Goal: Task Accomplishment & Management: Manage account settings

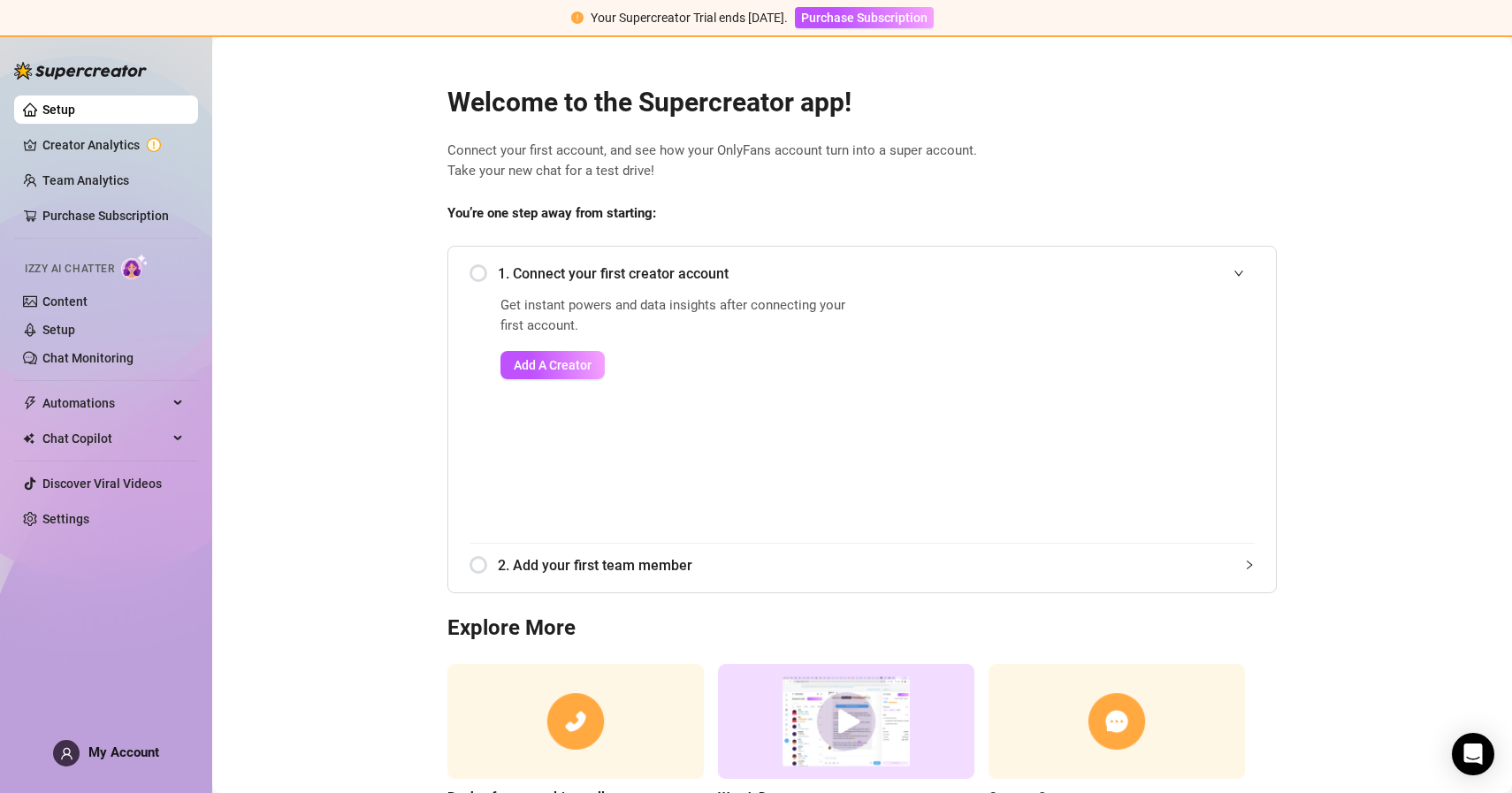
click at [131, 738] on div "Setup Creator Analytics Team Analytics Purchase Subscription Izzy AI Chatter Co…" at bounding box center [106, 406] width 184 height 741
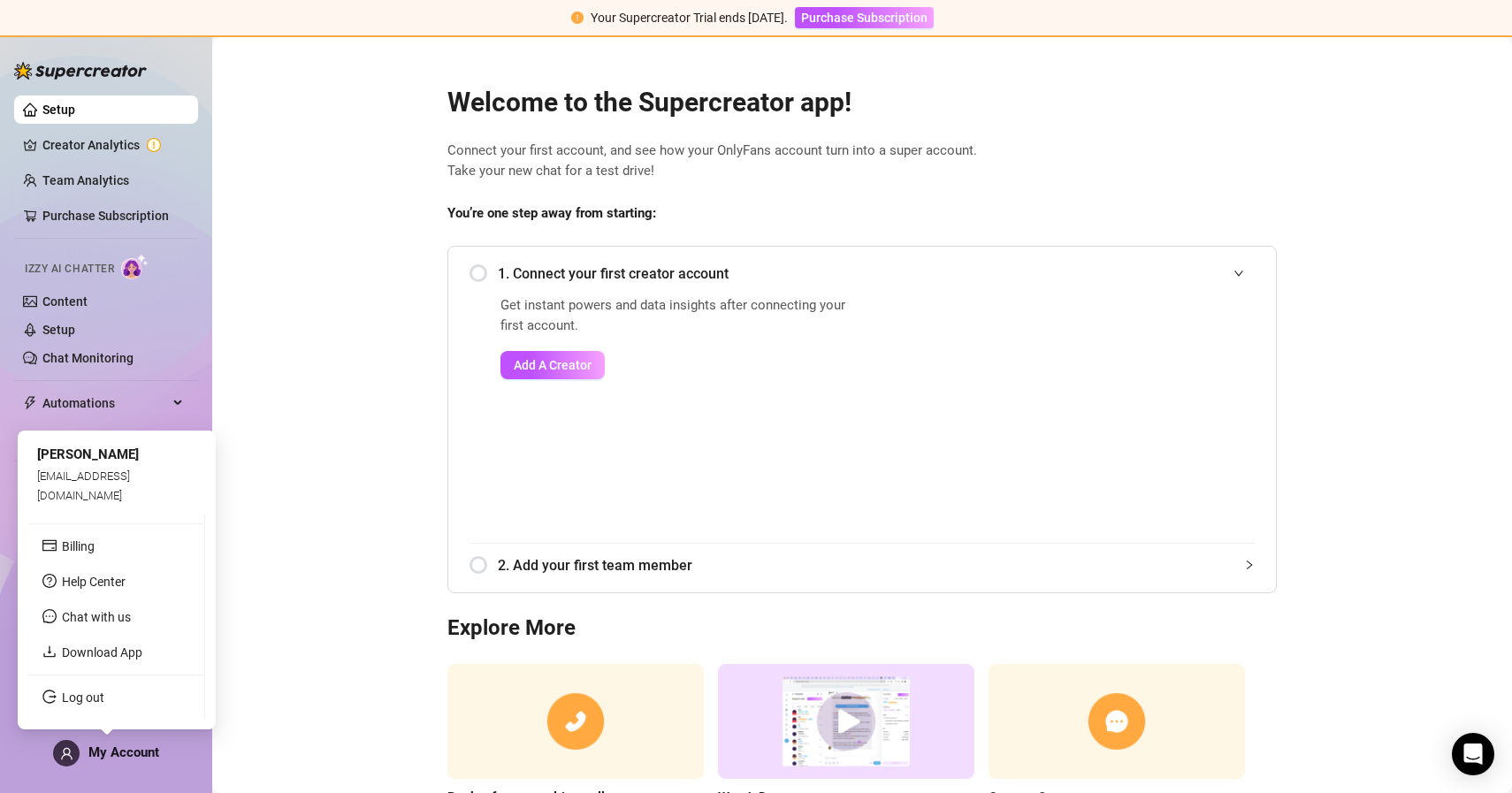
click at [122, 762] on div "My Account" at bounding box center [106, 753] width 106 height 26
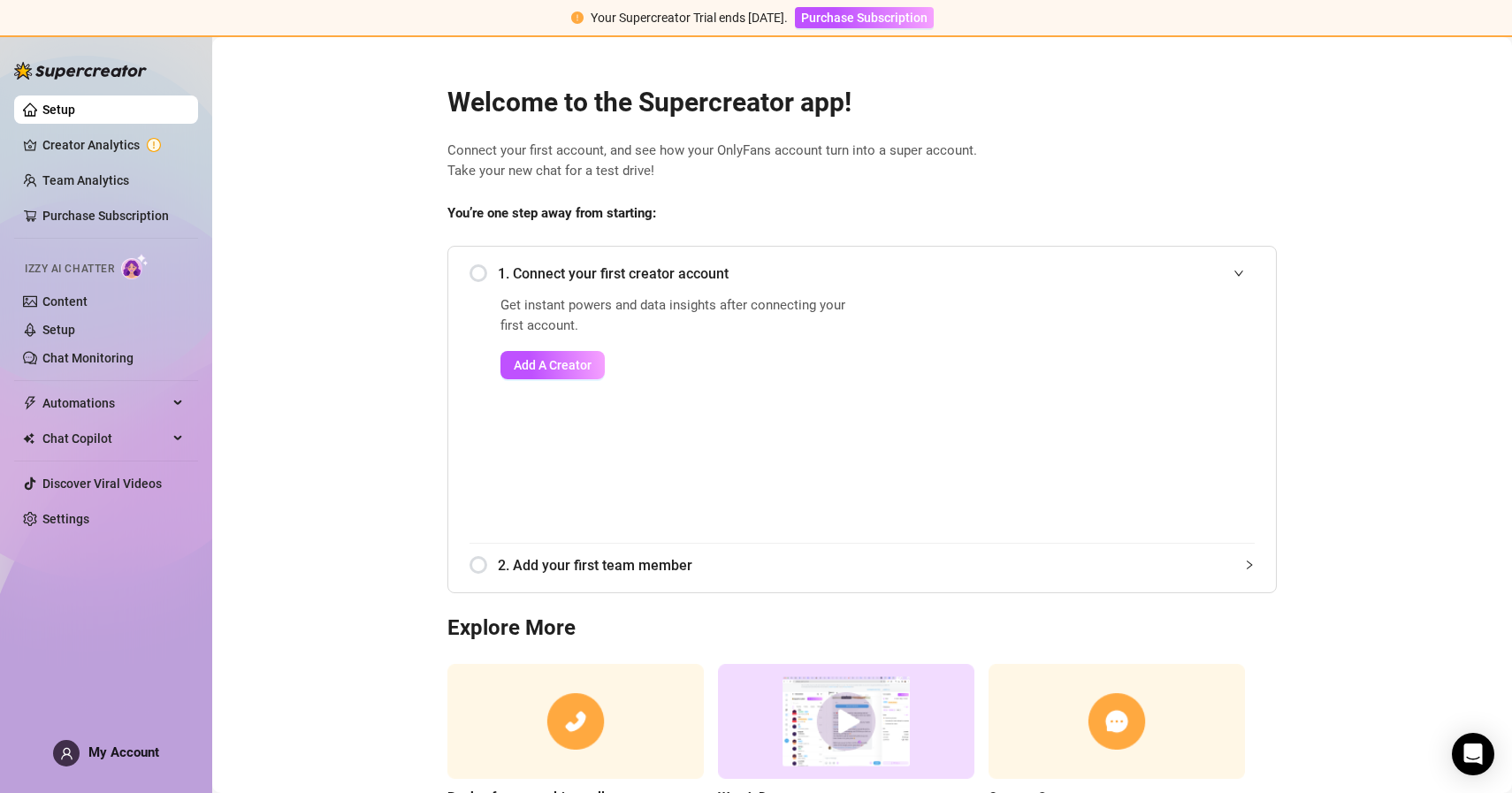
click at [336, 660] on main "Welcome to the Supercreator app! Connect your first account, and see how your O…" at bounding box center [861, 471] width 1299 height 866
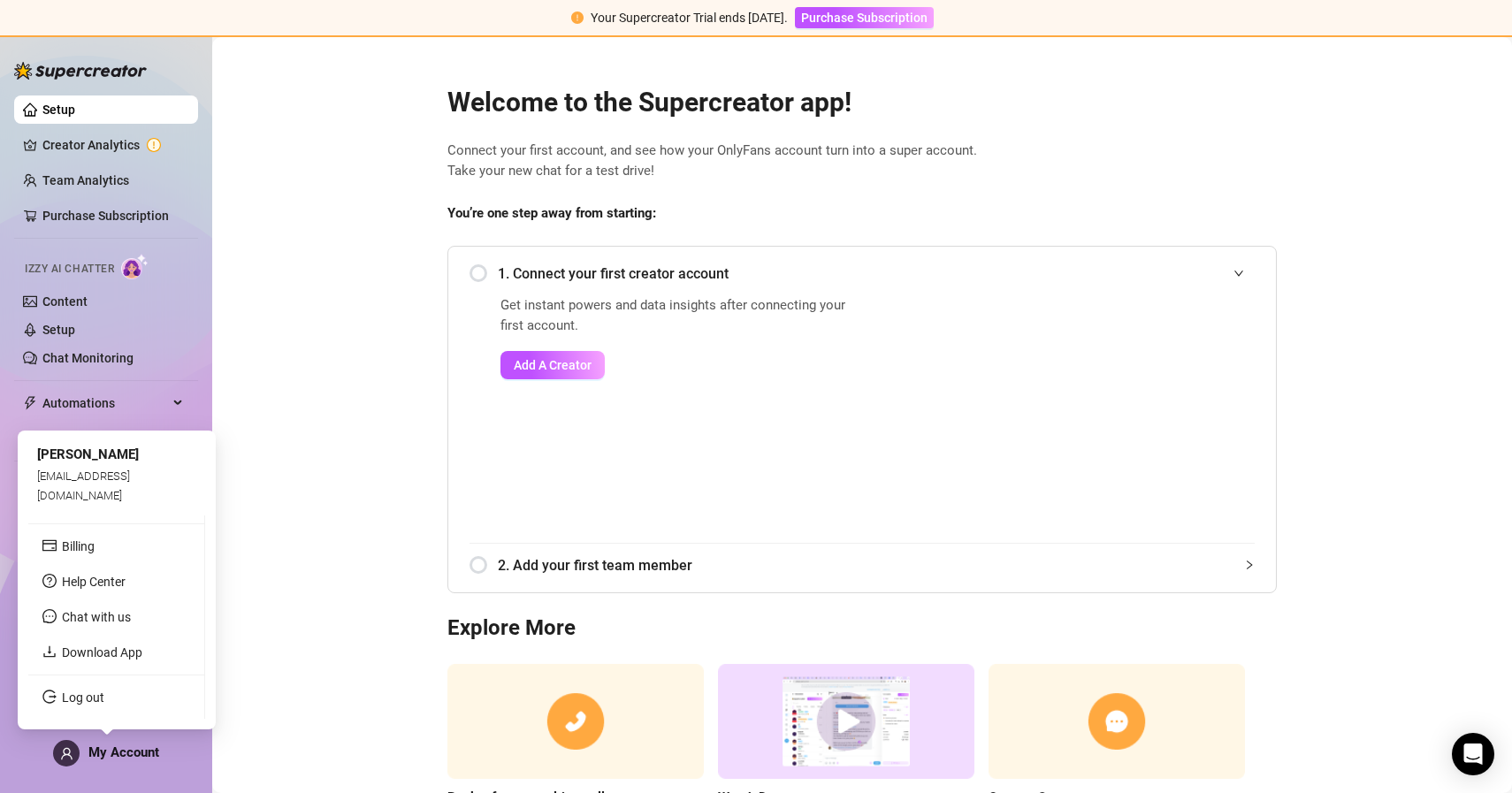
click at [149, 751] on span "My Account" at bounding box center [123, 752] width 70 height 16
click at [103, 700] on link "Log out" at bounding box center [82, 697] width 42 height 14
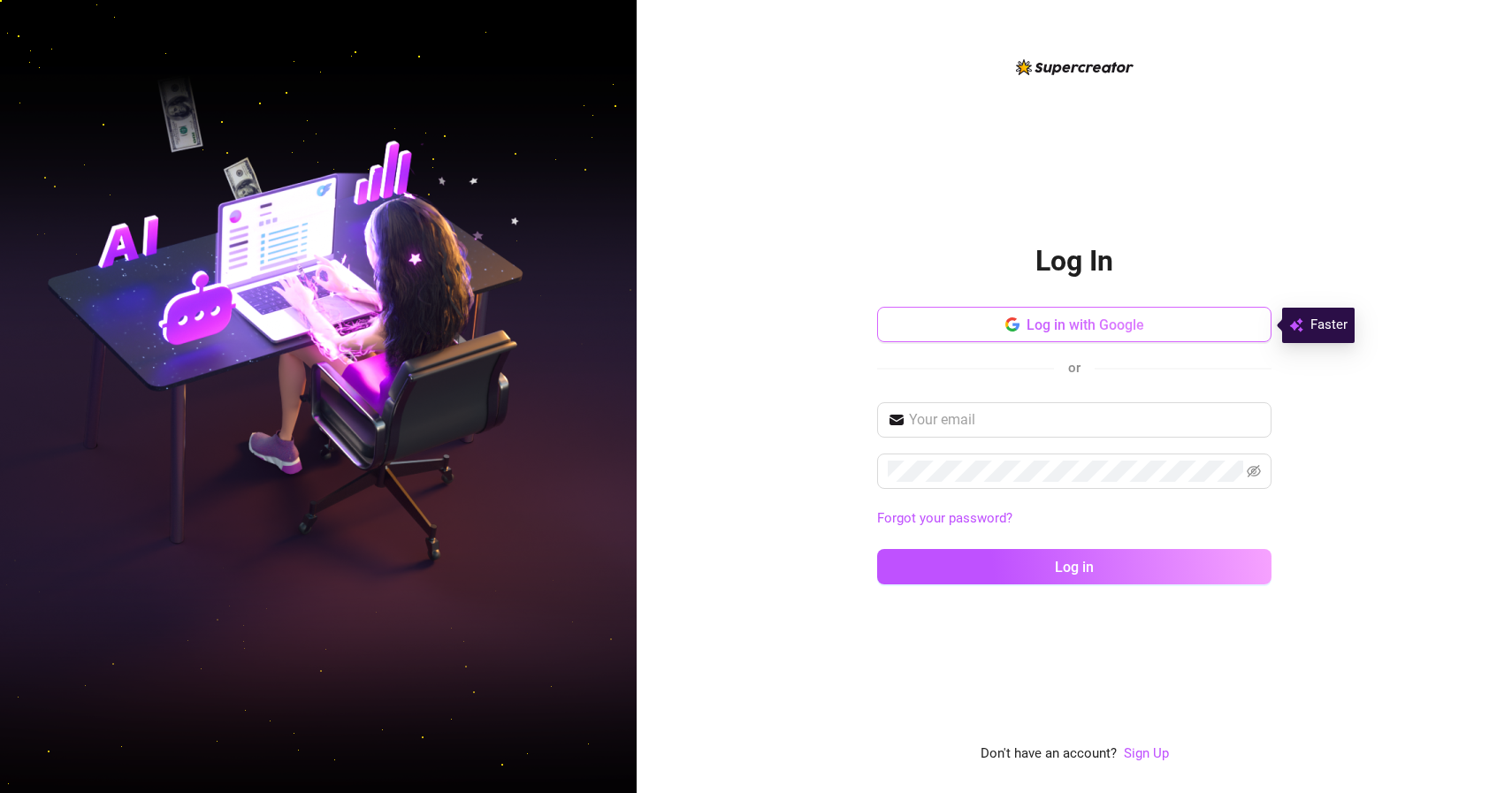
click at [1026, 333] on span "Log in with Google" at bounding box center [1085, 325] width 117 height 17
